Goal: Information Seeking & Learning: Learn about a topic

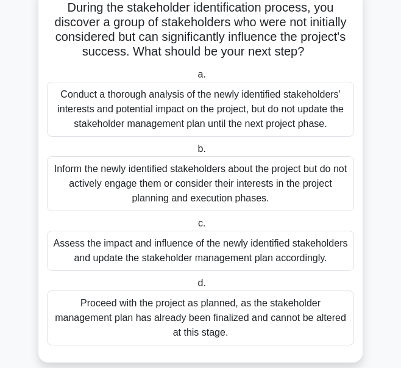
scroll to position [98, 0]
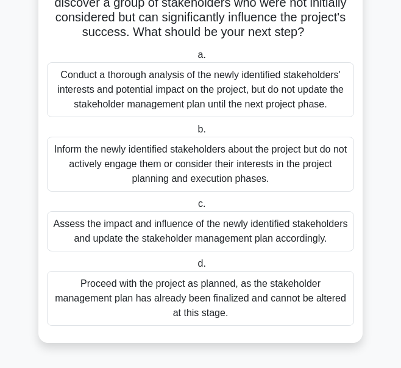
click at [201, 204] on span "c." at bounding box center [201, 203] width 7 height 10
click at [196, 204] on input "c. Assess the impact and influence of the newly identified stakeholders and upd…" at bounding box center [196, 204] width 0 height 8
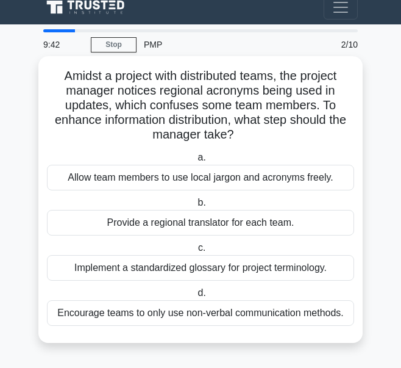
scroll to position [0, 0]
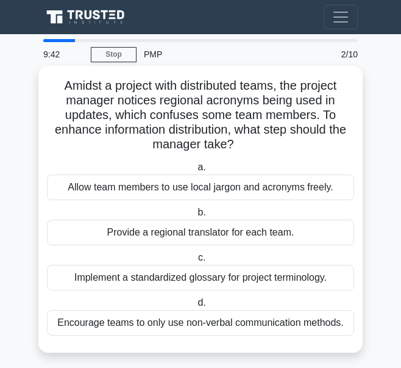
click at [190, 248] on div "a. Allow team members to use local jargon and acronyms freely. b. Provide a reg…" at bounding box center [201, 247] width 322 height 181
click at [203, 258] on span "c." at bounding box center [201, 257] width 7 height 10
click at [196, 258] on input "c. Implement a standardized glossary for project terminology." at bounding box center [196, 258] width 0 height 8
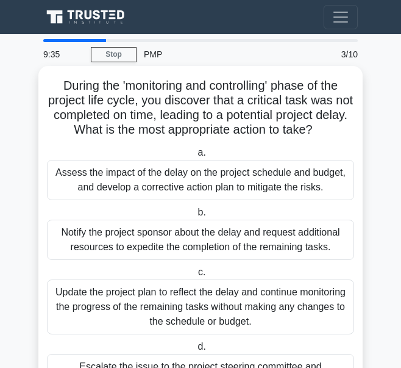
click at [203, 267] on span "c." at bounding box center [201, 272] width 7 height 10
click at [196, 268] on input "c. Update the project plan to reflect the delay and continue monitoring the pro…" at bounding box center [196, 272] width 0 height 8
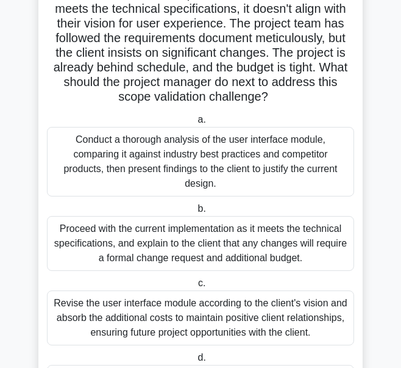
scroll to position [171, 0]
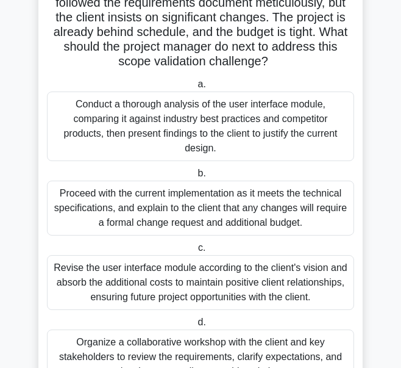
click at [199, 247] on span "c." at bounding box center [201, 247] width 7 height 10
click at [196, 247] on input "c. Revise the user interface module according to the client's vision and absorb…" at bounding box center [196, 248] width 0 height 8
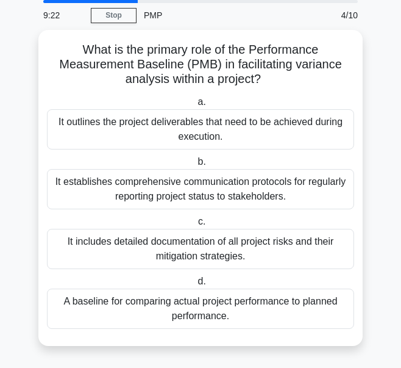
scroll to position [0, 0]
